Goal: Transaction & Acquisition: Purchase product/service

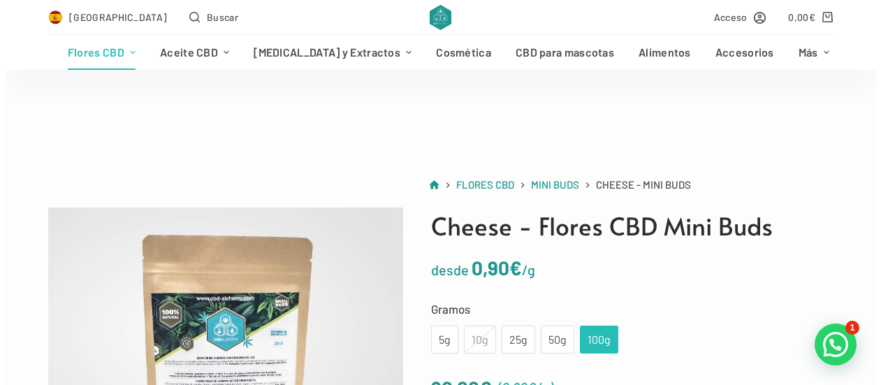
scroll to position [163, 0]
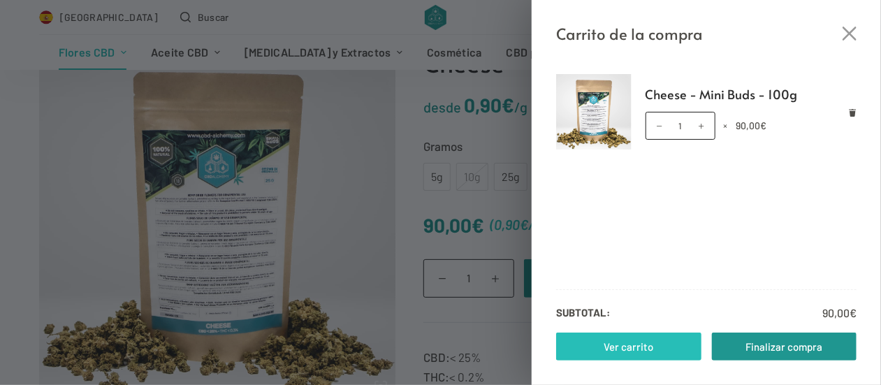
click at [646, 349] on link "Ver carrito" at bounding box center [628, 347] width 145 height 28
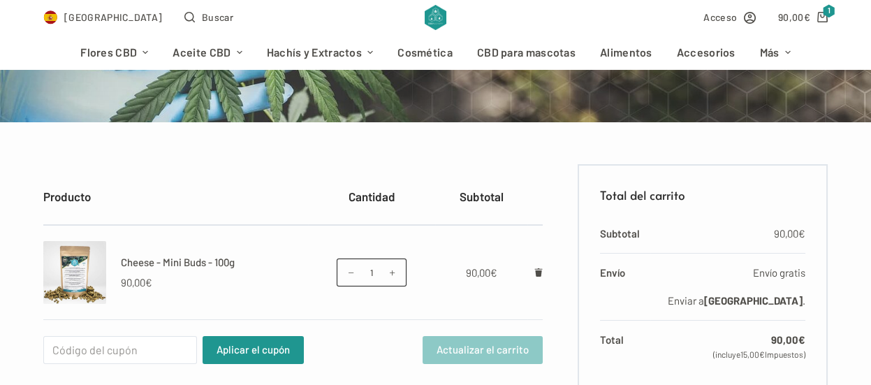
scroll to position [256, 0]
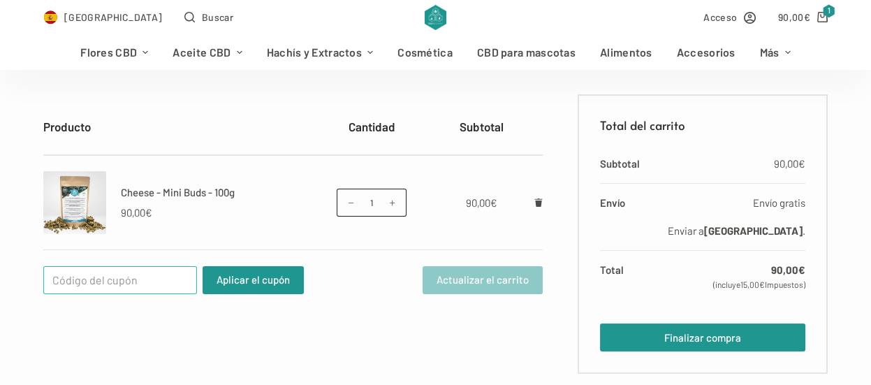
click at [136, 282] on input "Cupón:" at bounding box center [120, 280] width 154 height 28
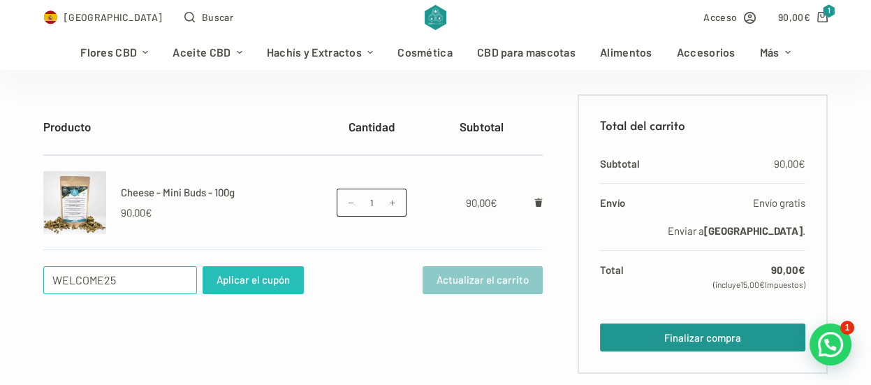
type input "WELCOME25"
click at [261, 284] on button "Aplicar el cupón" at bounding box center [253, 280] width 101 height 28
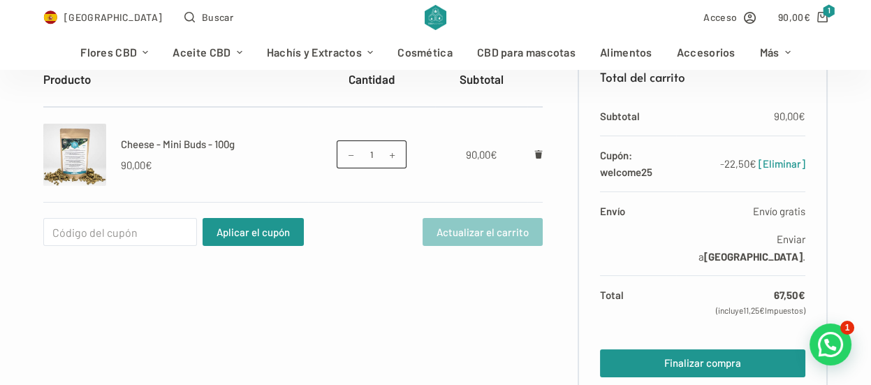
scroll to position [419, 0]
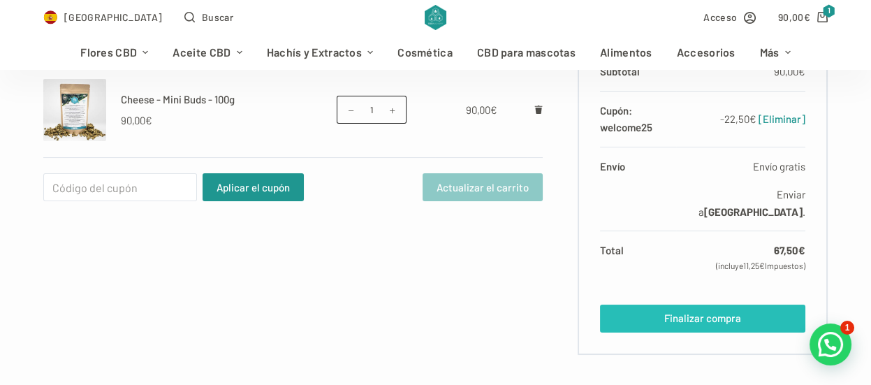
click at [727, 305] on link "Finalizar compra" at bounding box center [702, 319] width 205 height 28
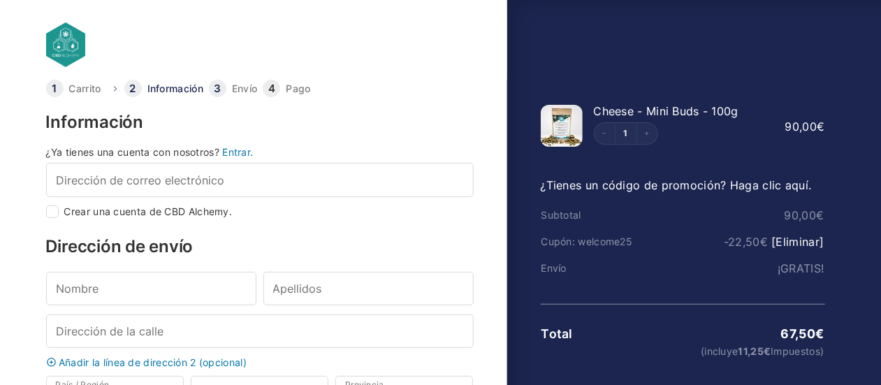
select select "B"
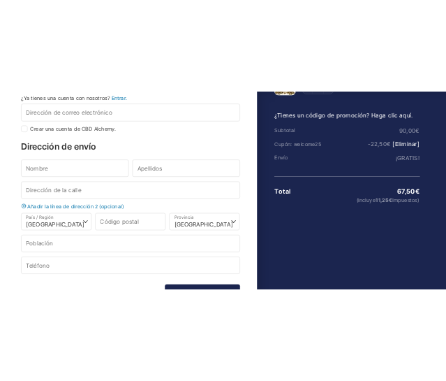
scroll to position [139, 0]
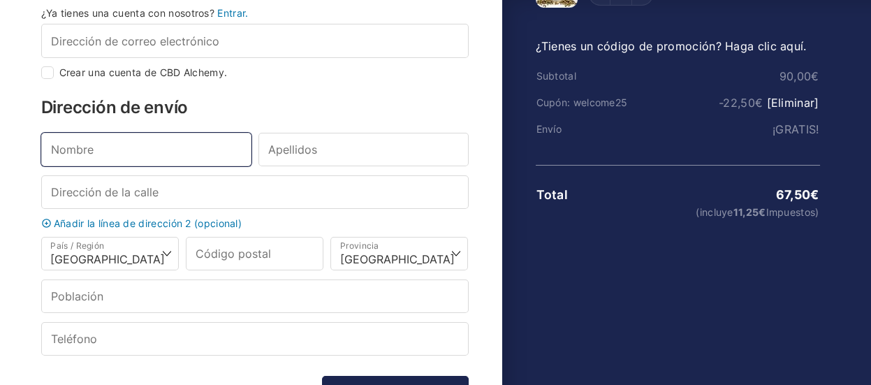
click at [147, 160] on input "Nombre *" at bounding box center [146, 150] width 210 height 34
type input "a"
type input "Alberto"
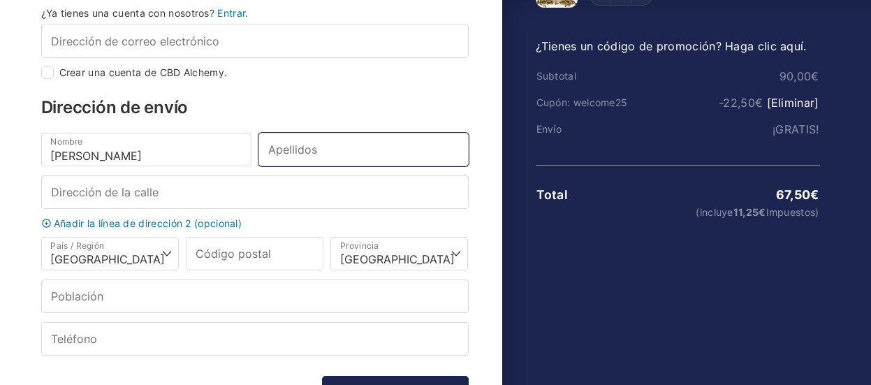
click at [311, 160] on input "Apellidos *" at bounding box center [364, 150] width 210 height 34
type input "Rico"
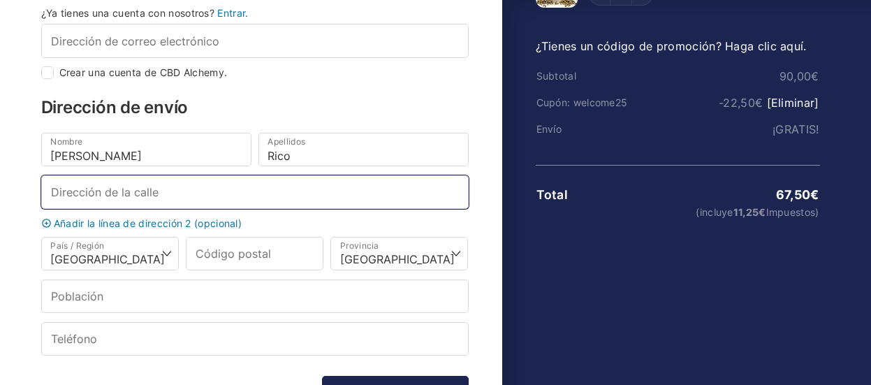
click at [187, 190] on input "Dirección de la calle *" at bounding box center [255, 192] width 428 height 34
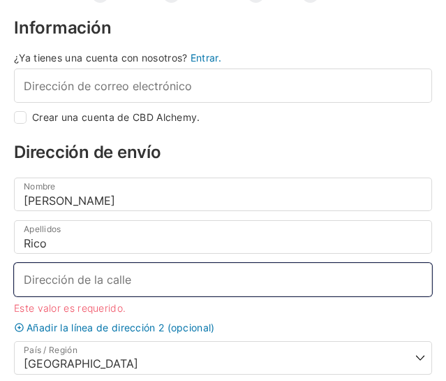
click at [193, 278] on input "Dirección de la calle *" at bounding box center [223, 280] width 419 height 34
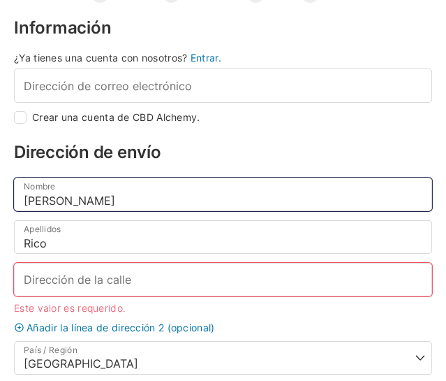
click at [81, 205] on input "Alberto" at bounding box center [223, 194] width 419 height 34
type input "Alberto Rico"
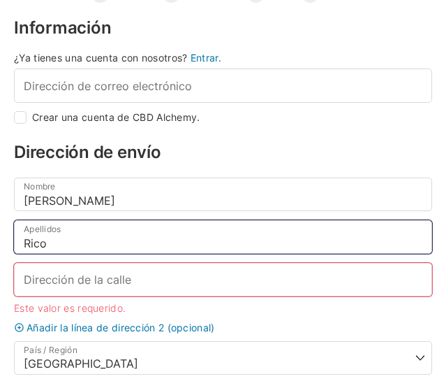
drag, startPoint x: 54, startPoint y: 242, endPoint x: 17, endPoint y: 241, distance: 37.7
click at [17, 241] on input "Rico" at bounding box center [223, 237] width 419 height 34
type input "Camping Borbollon"
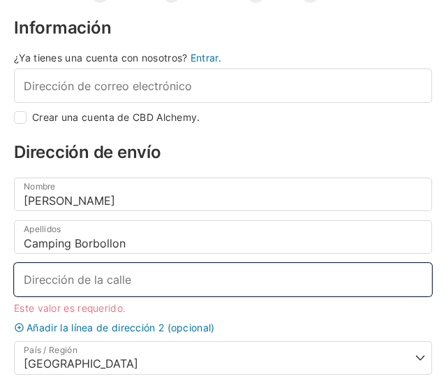
click at [110, 269] on input "Dirección de la calle *" at bounding box center [223, 280] width 419 height 34
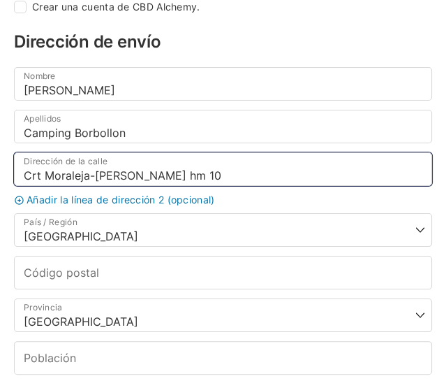
scroll to position [256, 0]
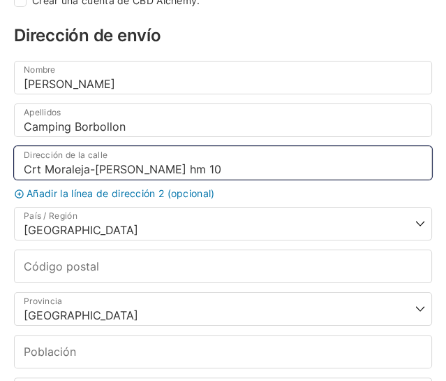
click at [157, 161] on input "Crt Moraleja-Guijo Coria hm 10" at bounding box center [223, 163] width 419 height 34
type input "Crt Moraleja-Guijo Coria km 10"
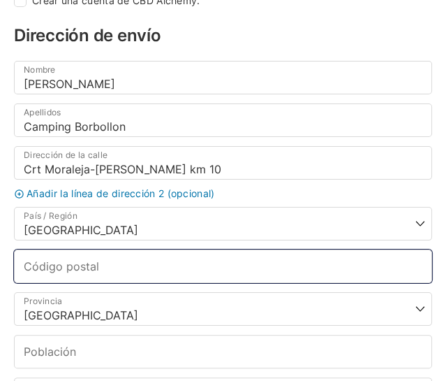
click at [180, 262] on input "Código postal *" at bounding box center [223, 266] width 419 height 34
type input "10859"
select select
type input "Santibañez El Alto"
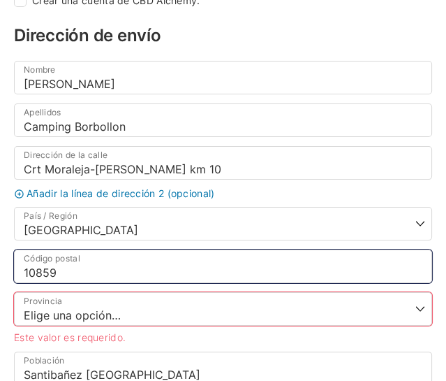
type input "10859"
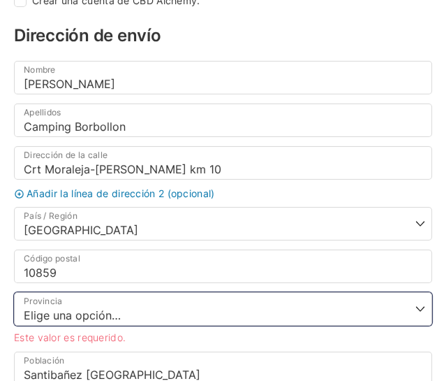
click at [133, 303] on select "Elige una opción… La Coruña Álava Albacete Alicante Almería Asturias Ávila Bada…" at bounding box center [223, 309] width 419 height 34
select select "CC"
click at [14, 292] on select "Elige una opción… La Coruña Álava Albacete Alicante Almería Asturias Ávila Bada…" at bounding box center [223, 309] width 419 height 34
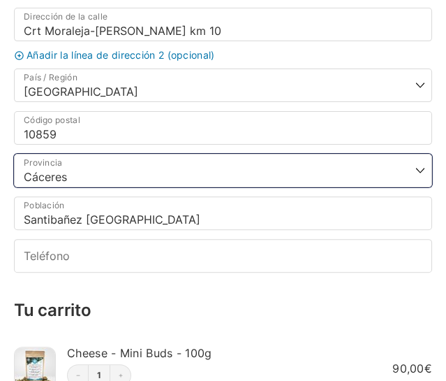
scroll to position [395, 0]
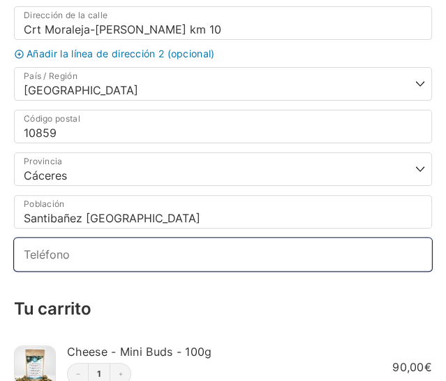
click at [115, 256] on input "Teléfono *" at bounding box center [223, 255] width 419 height 34
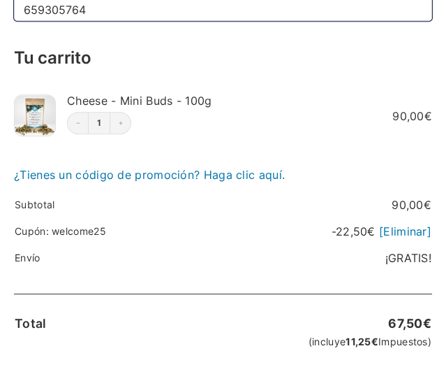
scroll to position [628, 0]
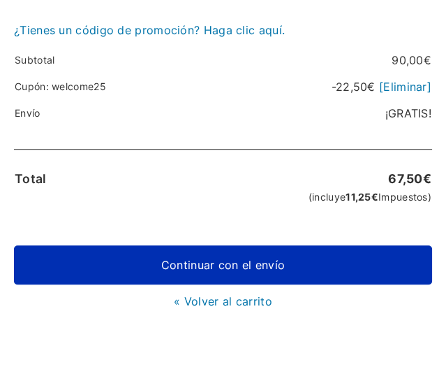
type input "659305764"
click at [200, 256] on link "Continuar con el envío" at bounding box center [223, 264] width 419 height 39
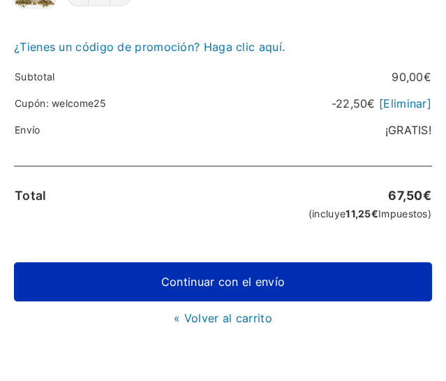
scroll to position [34, 0]
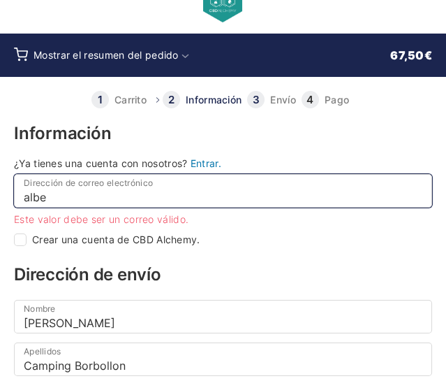
type input "alber"
checkbox input "true"
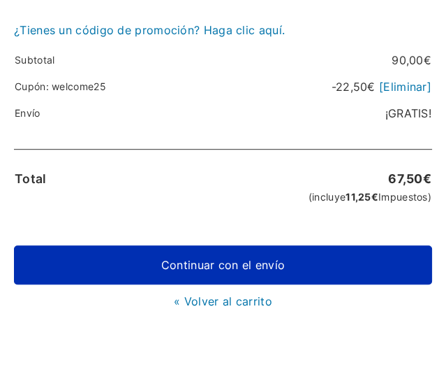
type input "alber@disroot.org"
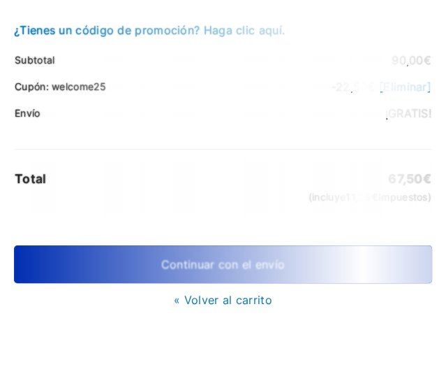
click at [216, 258] on div "« Volver al carrito Continuar con el envío Continuar con el pago" at bounding box center [223, 275] width 419 height 60
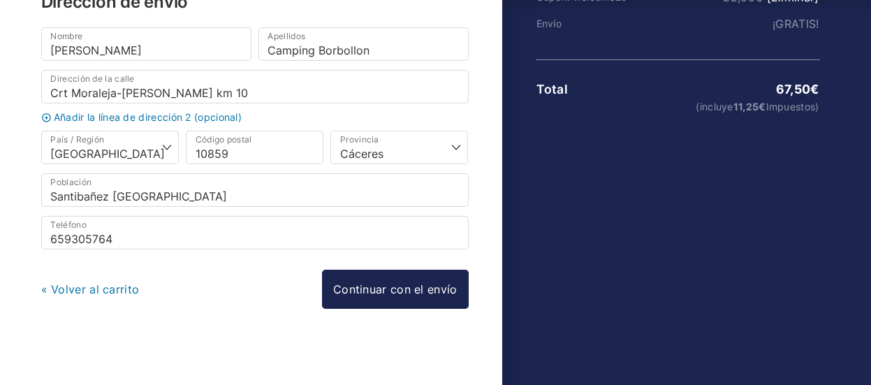
scroll to position [245, 0]
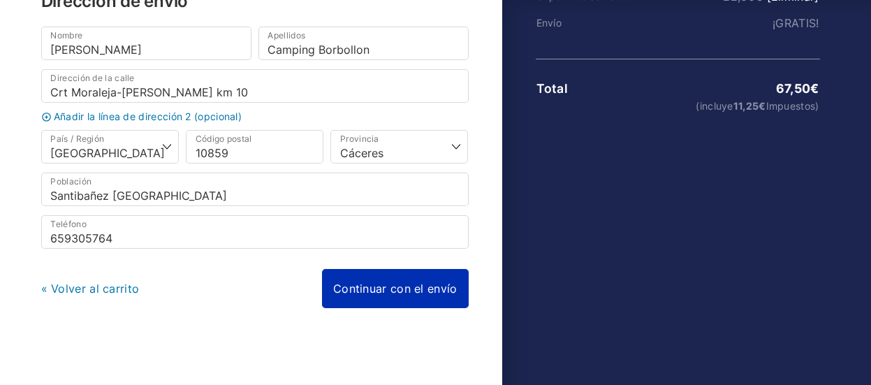
click at [386, 291] on link "Continuar con el envío" at bounding box center [395, 288] width 147 height 39
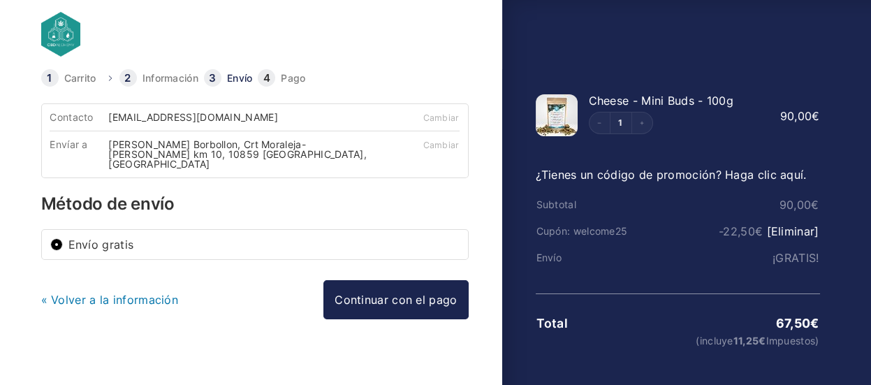
scroll to position [14, 0]
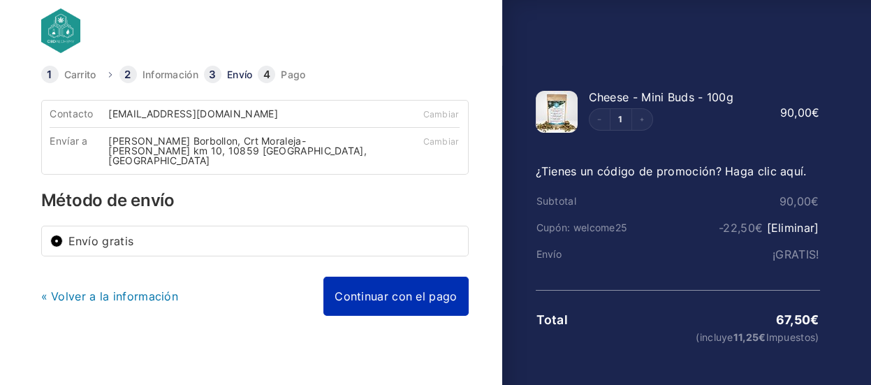
click at [391, 293] on link "Continuar con el pago" at bounding box center [395, 296] width 145 height 39
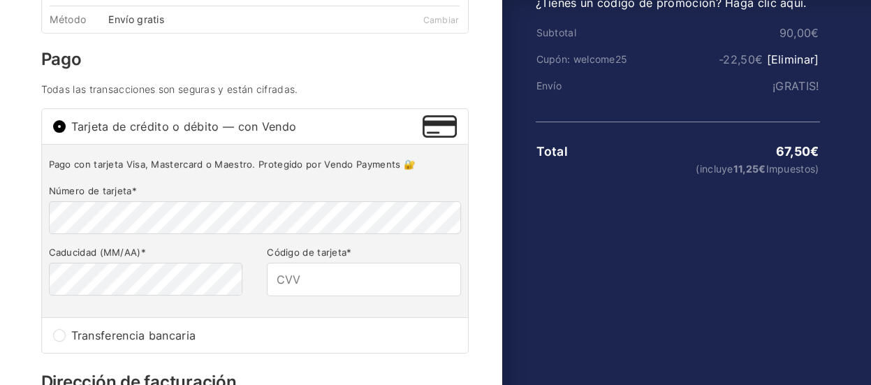
scroll to position [183, 0]
click at [309, 266] on input "Código de tarjeta *" at bounding box center [364, 279] width 194 height 34
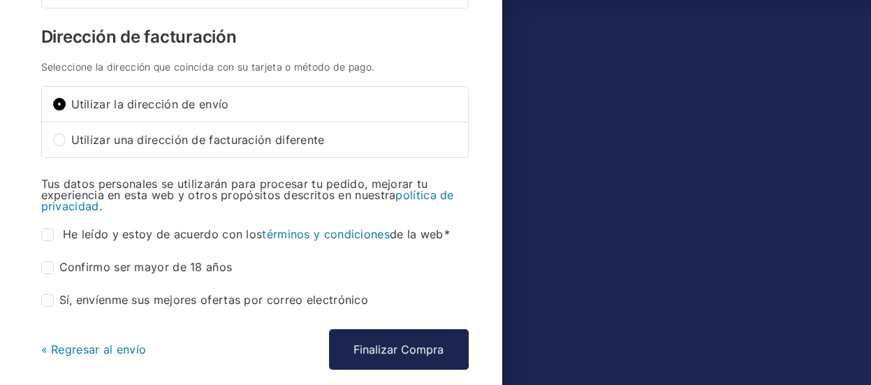
scroll to position [533, 0]
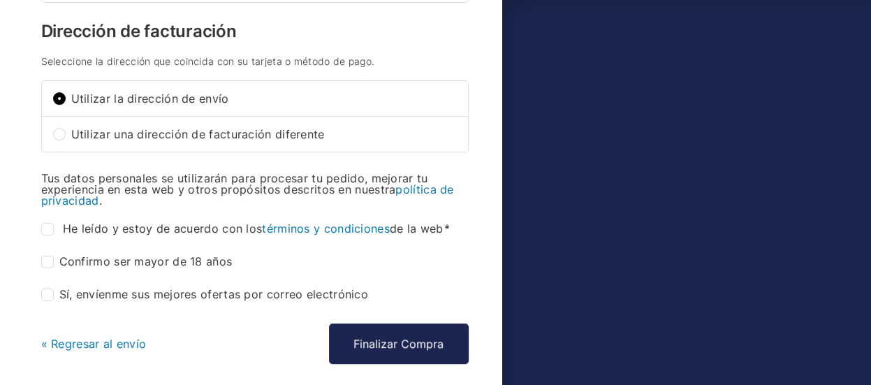
type input "500"
click at [50, 223] on input "He leído y estoy de acuerdo con los términos y condiciones de la web *" at bounding box center [47, 229] width 13 height 13
checkbox input "true"
click at [52, 256] on input "Confirmo ser mayor de 18 años *" at bounding box center [47, 262] width 13 height 13
checkbox input "true"
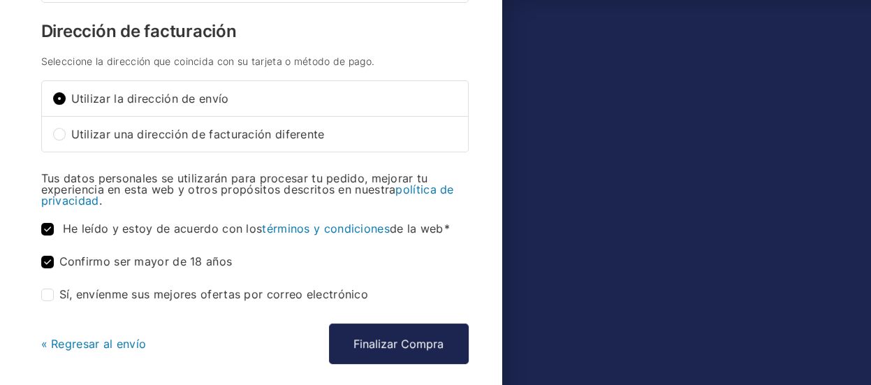
click at [48, 289] on input "Sí, envíenme sus mejores ofertas por correo electrónico (opcional)" at bounding box center [47, 295] width 13 height 13
checkbox input "true"
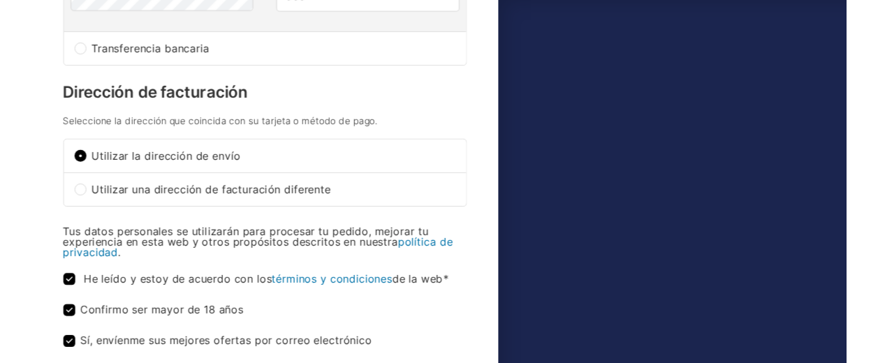
scroll to position [579, 0]
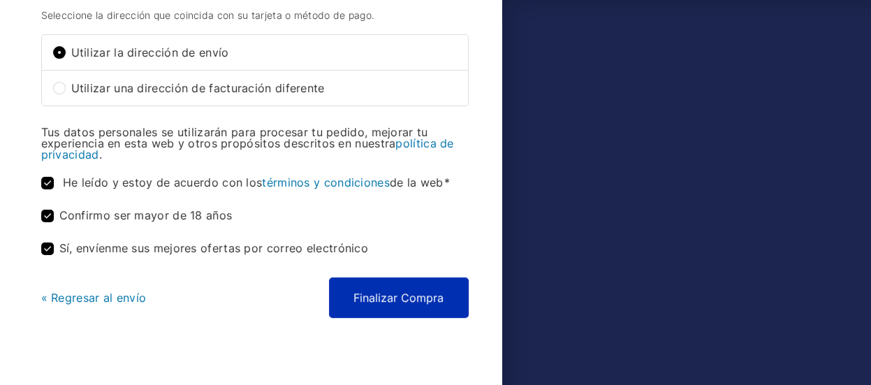
click at [399, 277] on button "Finalizar Compra" at bounding box center [399, 297] width 140 height 41
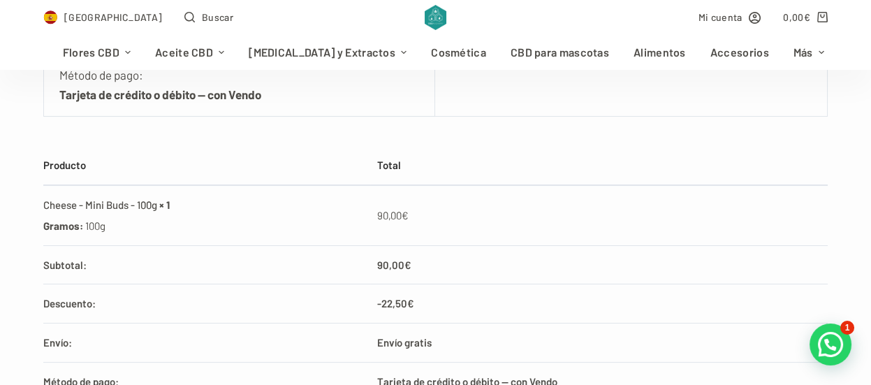
scroll to position [442, 0]
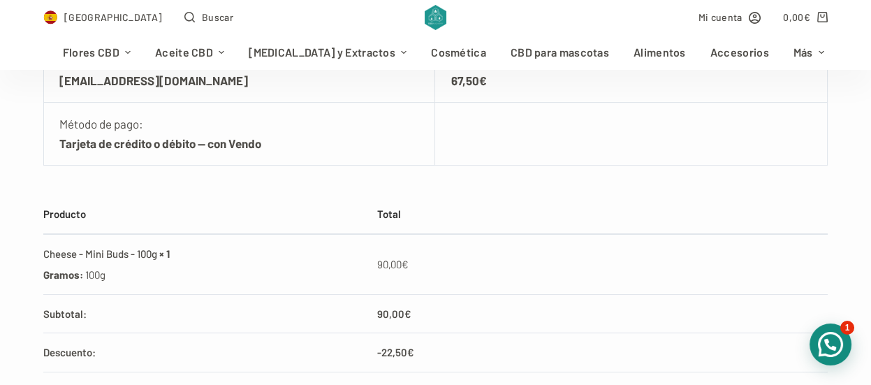
click at [834, 347] on div at bounding box center [831, 344] width 42 height 42
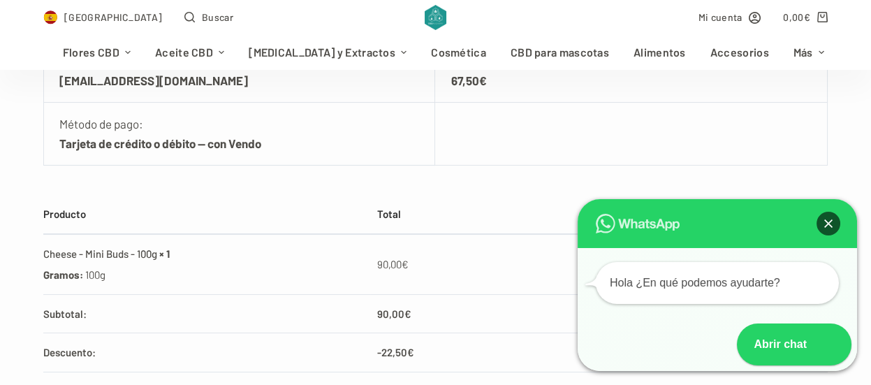
click at [832, 221] on div at bounding box center [829, 224] width 24 height 24
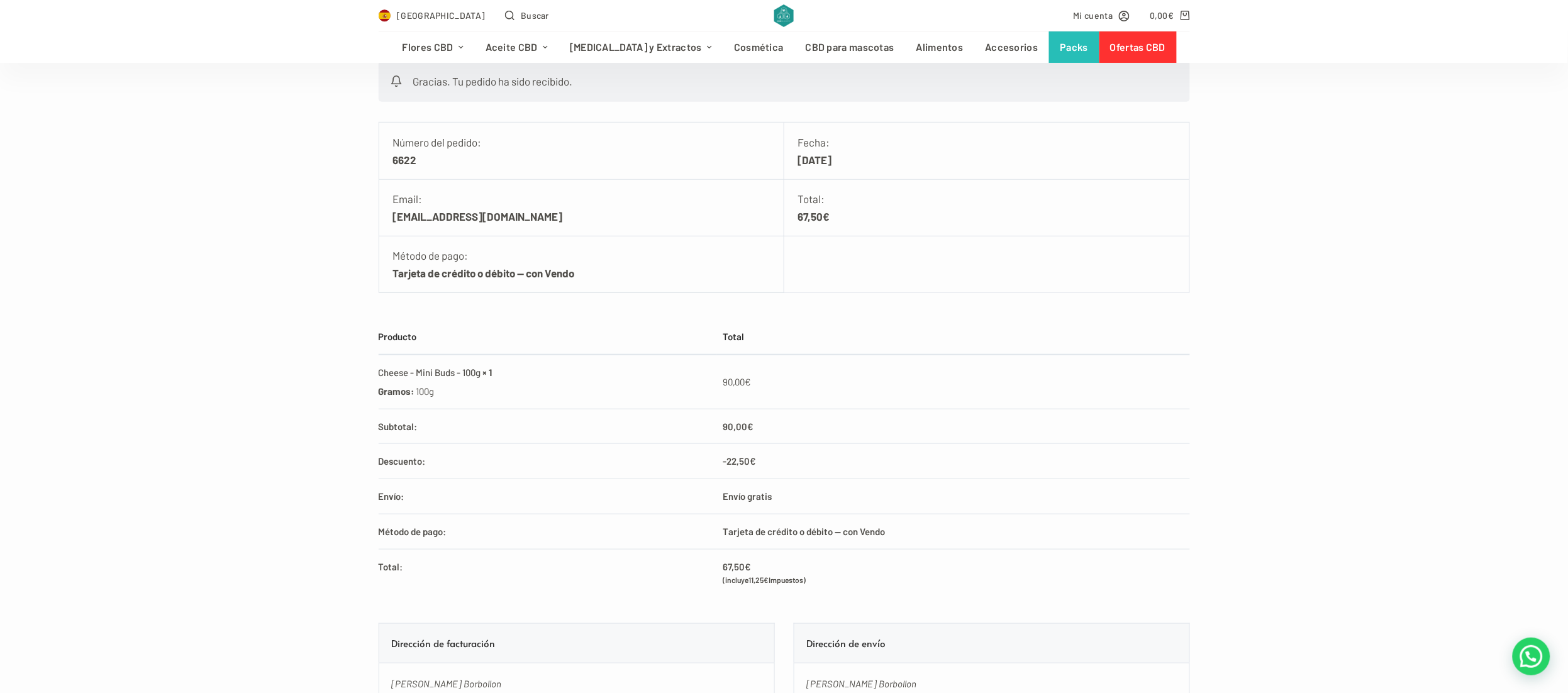
scroll to position [296, 0]
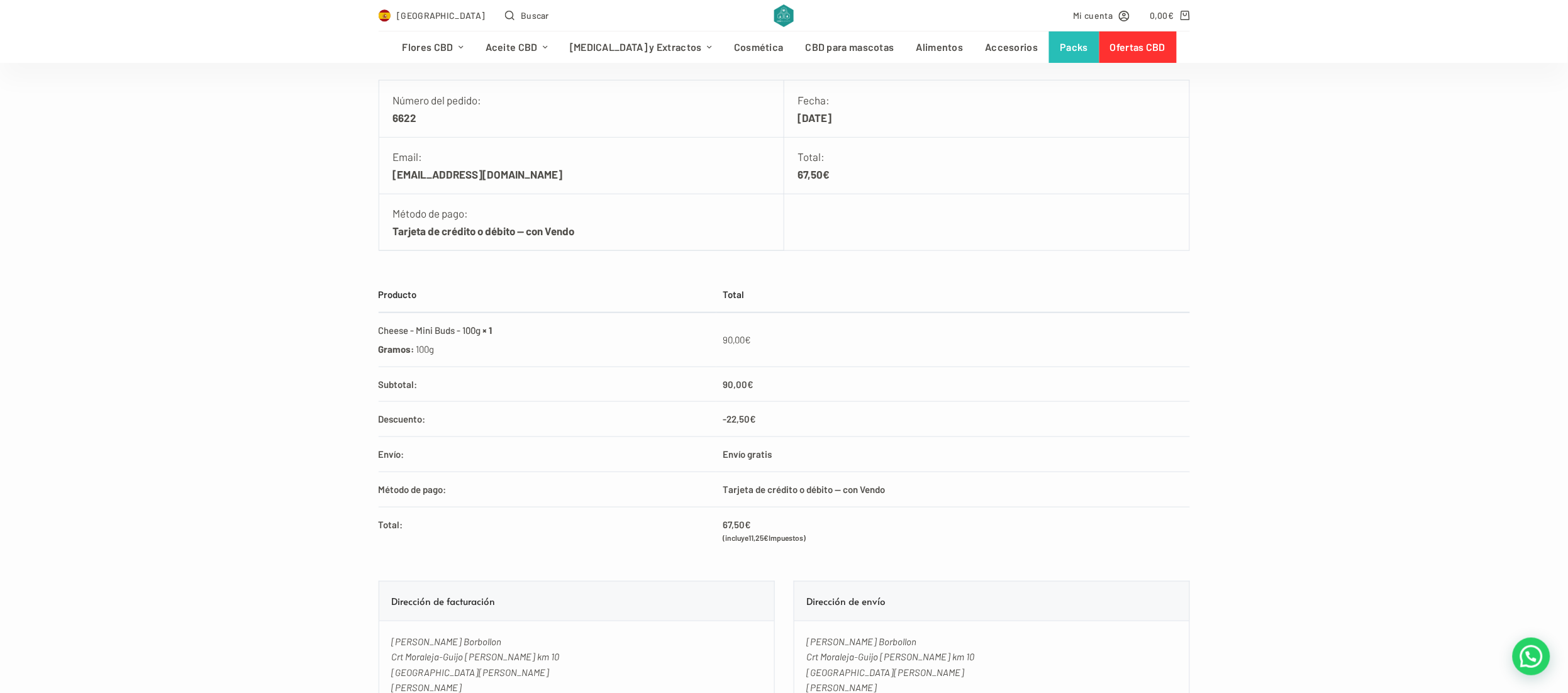
click at [784, 157] on div "Gracias. Tu pedido ha sido recibido. Número del pedido: 6622 Fecha: 14/08/2025 …" at bounding box center [784, 394] width 1568 height 751
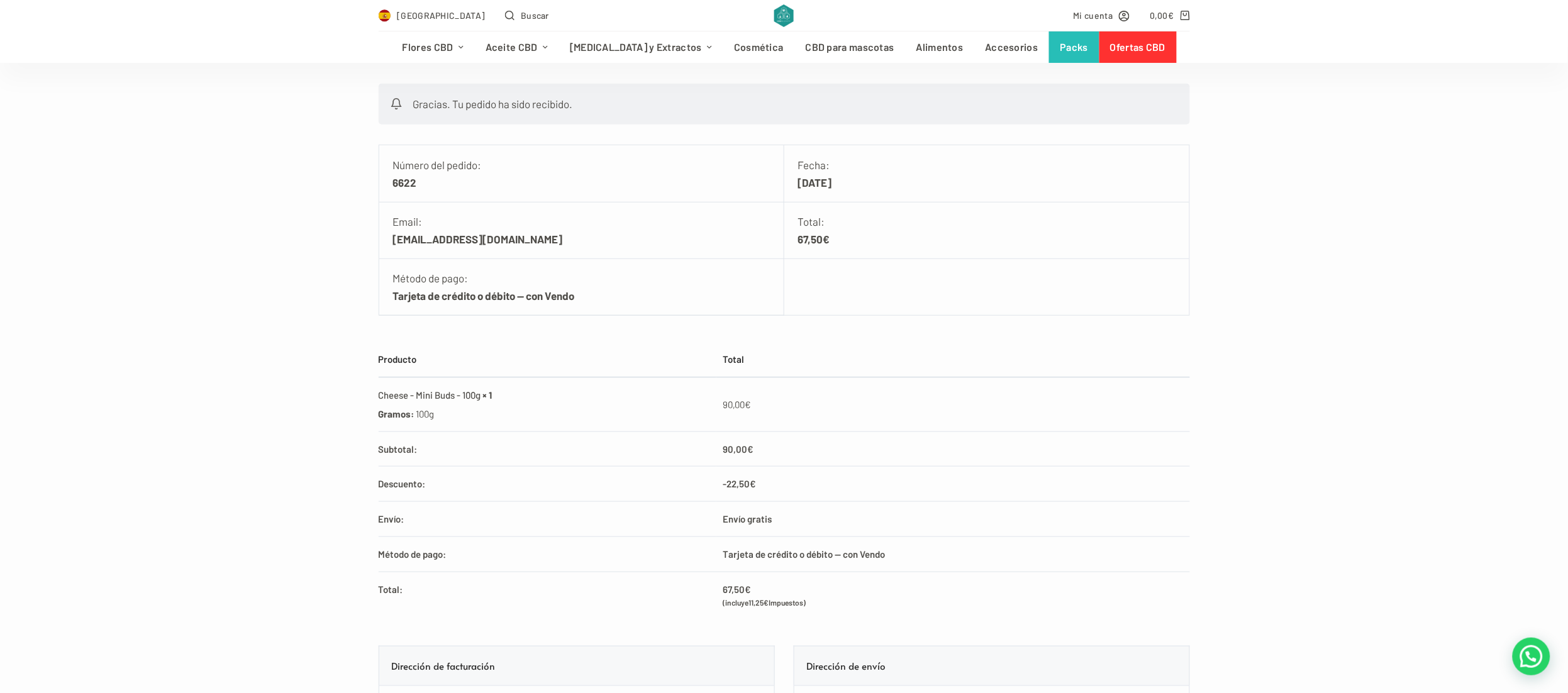
scroll to position [86, 0]
